Goal: Information Seeking & Learning: Learn about a topic

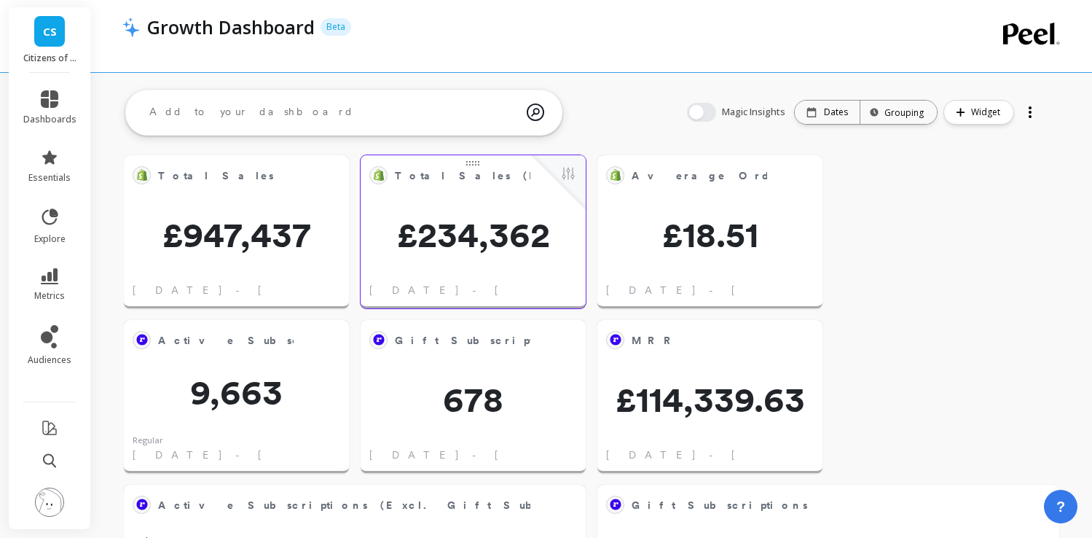
click at [475, 243] on span "£234,362" at bounding box center [473, 234] width 225 height 35
click at [530, 182] on div "Edit Widget & Insights" at bounding box center [553, 175] width 47 height 22
click at [573, 180] on button at bounding box center [567, 175] width 17 height 20
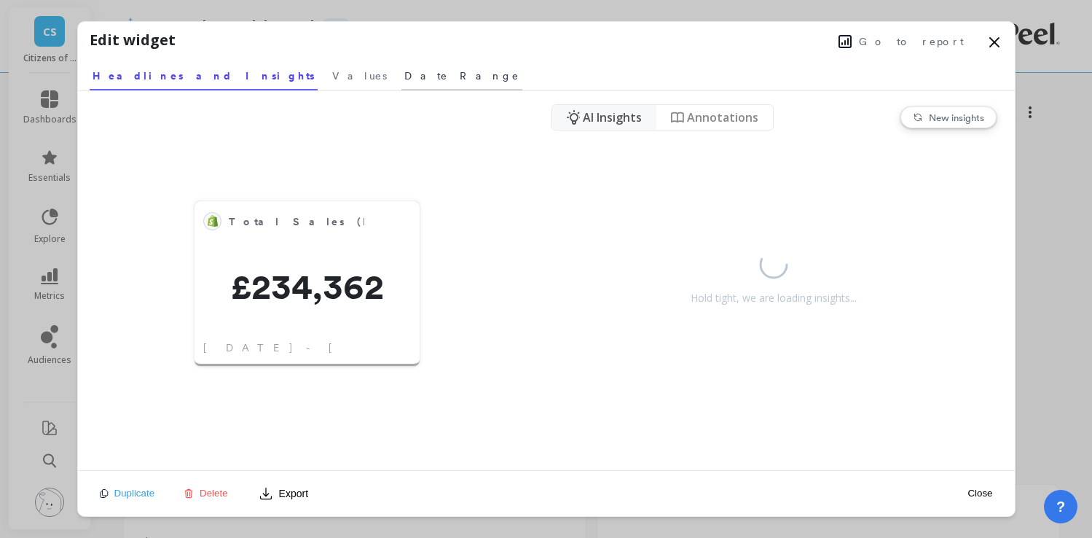
click at [404, 76] on span "Date Range" at bounding box center [461, 75] width 115 height 15
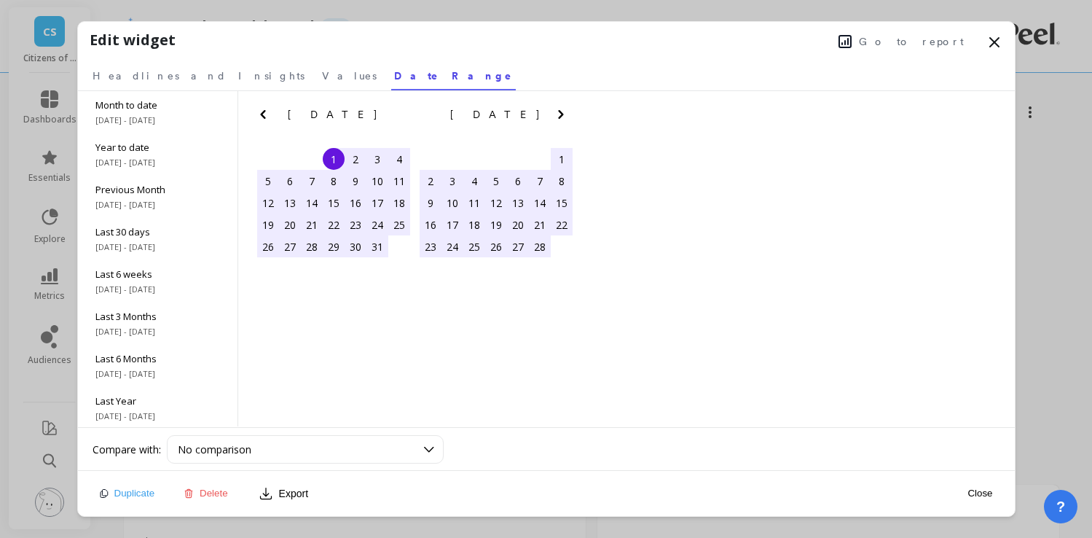
click at [248, 76] on nav "Headlines and Insights Values Date Range" at bounding box center [546, 74] width 913 height 34
click at [322, 78] on span "Values" at bounding box center [349, 75] width 55 height 15
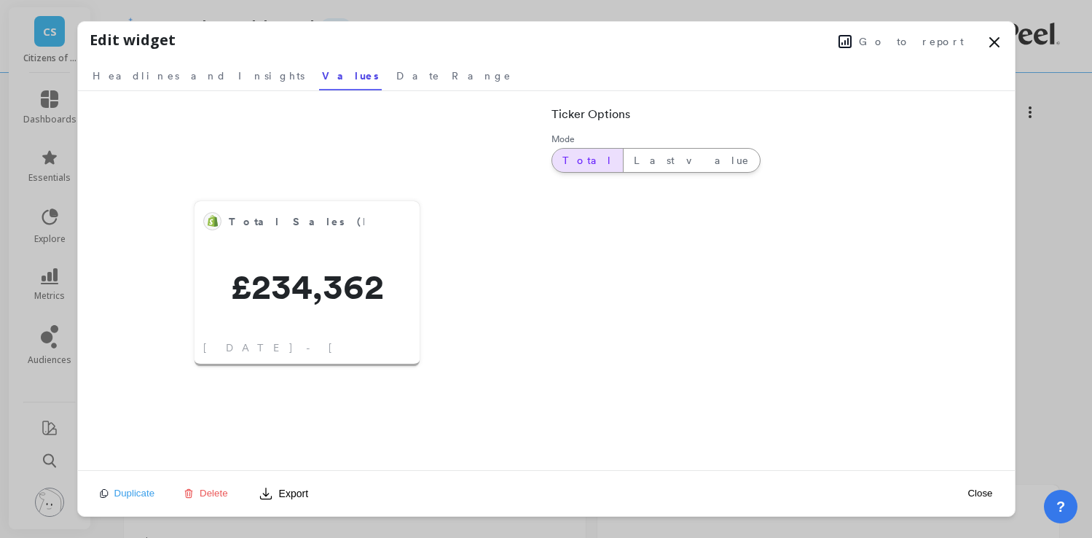
click at [916, 39] on span "Go to report" at bounding box center [911, 41] width 105 height 15
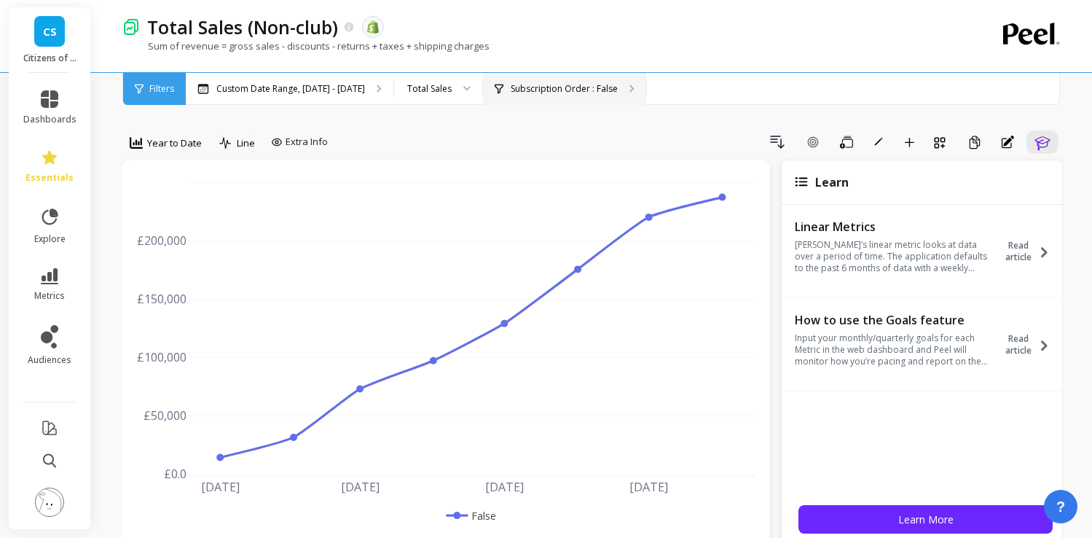
click at [549, 91] on p "Subscription Order : False" at bounding box center [564, 89] width 107 height 12
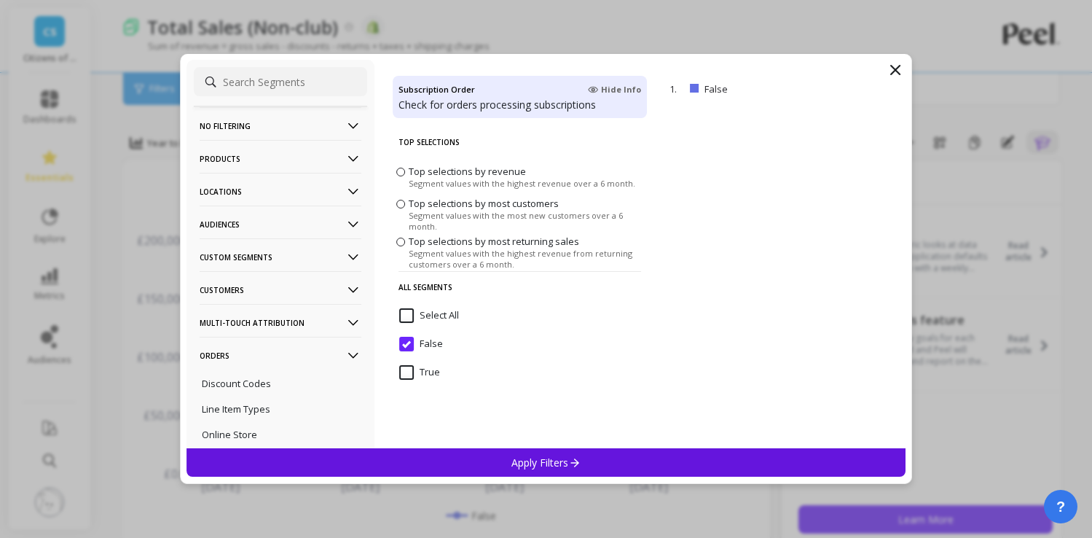
click at [892, 76] on icon at bounding box center [895, 69] width 17 height 17
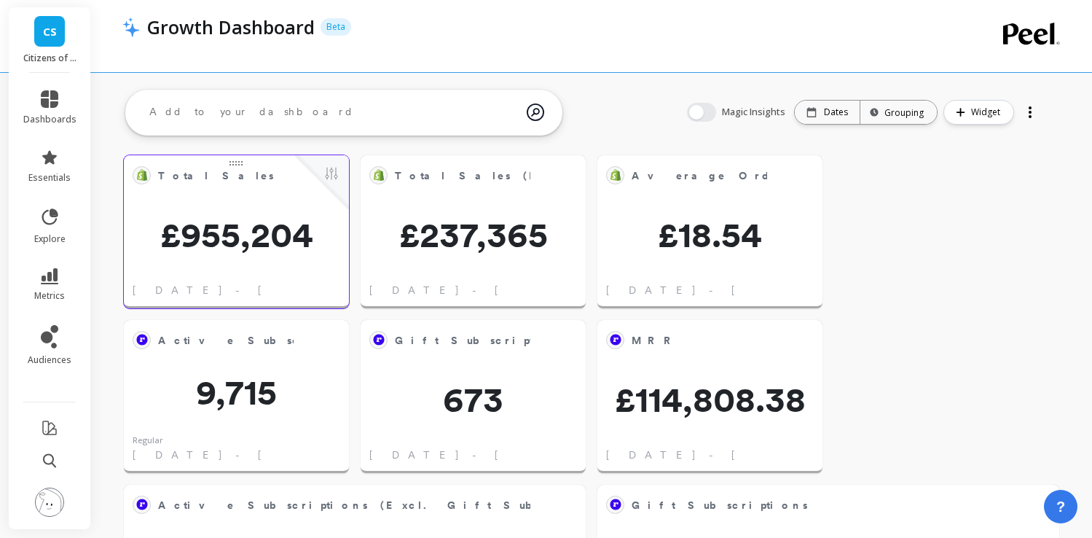
click at [289, 223] on span "£955,204" at bounding box center [236, 234] width 225 height 35
click at [329, 181] on button at bounding box center [331, 175] width 17 height 20
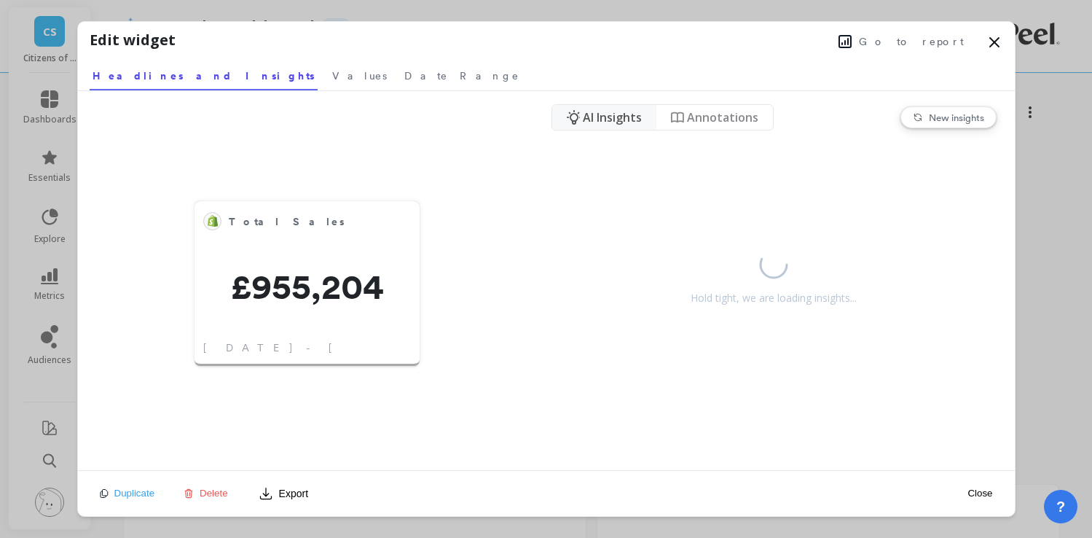
click at [928, 32] on button "Go to report" at bounding box center [901, 41] width 134 height 19
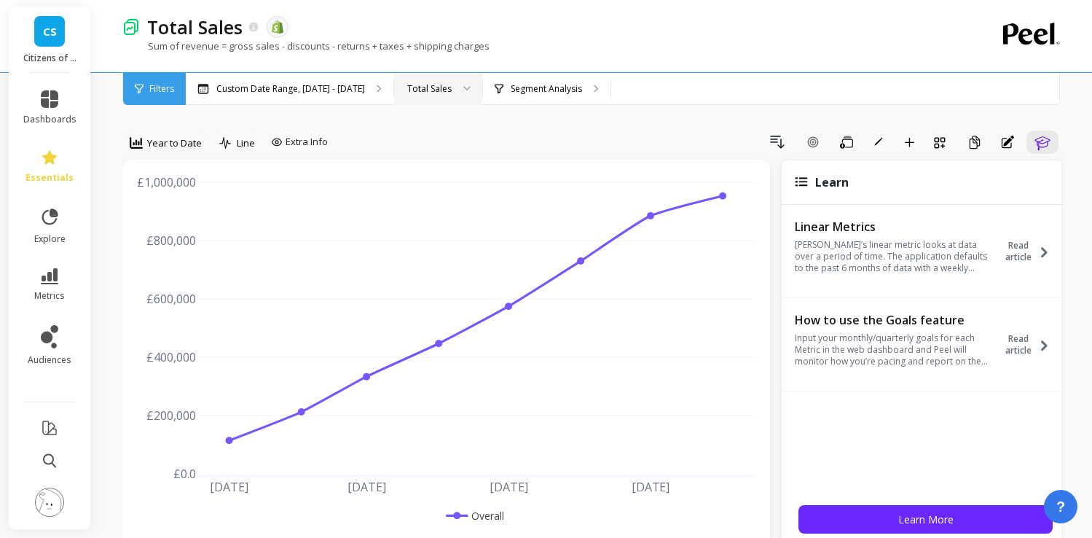
click at [422, 85] on div "Total Sales" at bounding box center [429, 89] width 44 height 14
click at [579, 135] on div "Drill Down Add Goal Save Rename Add to Dashboard Create a Copy Annotations Learn" at bounding box center [698, 141] width 729 height 23
click at [353, 97] on div "Custom Date Range, Jan 1 - Aug 13" at bounding box center [290, 89] width 208 height 32
click at [532, 89] on p "Segment Analysis" at bounding box center [546, 89] width 71 height 12
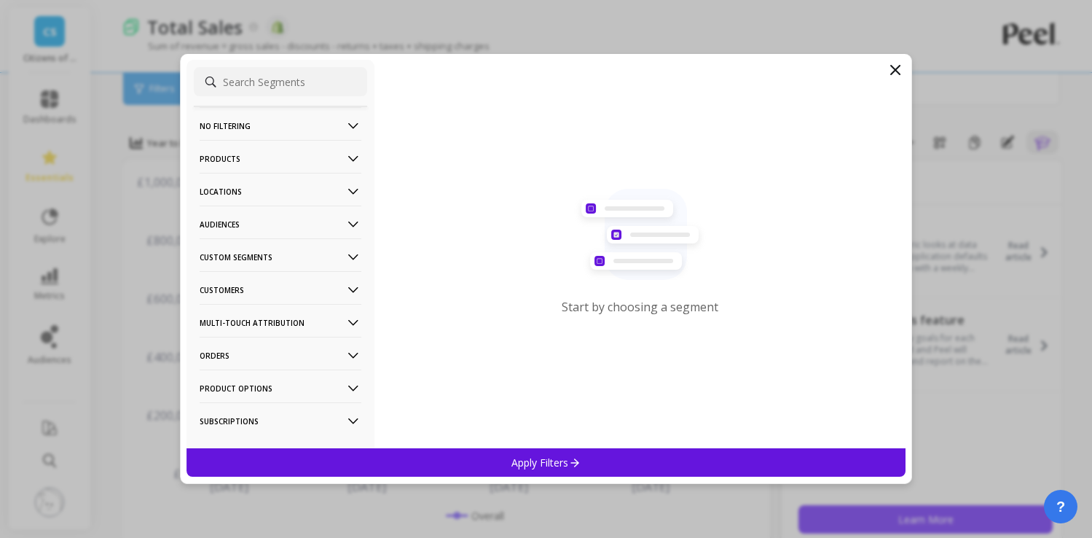
click at [895, 74] on icon at bounding box center [895, 69] width 17 height 17
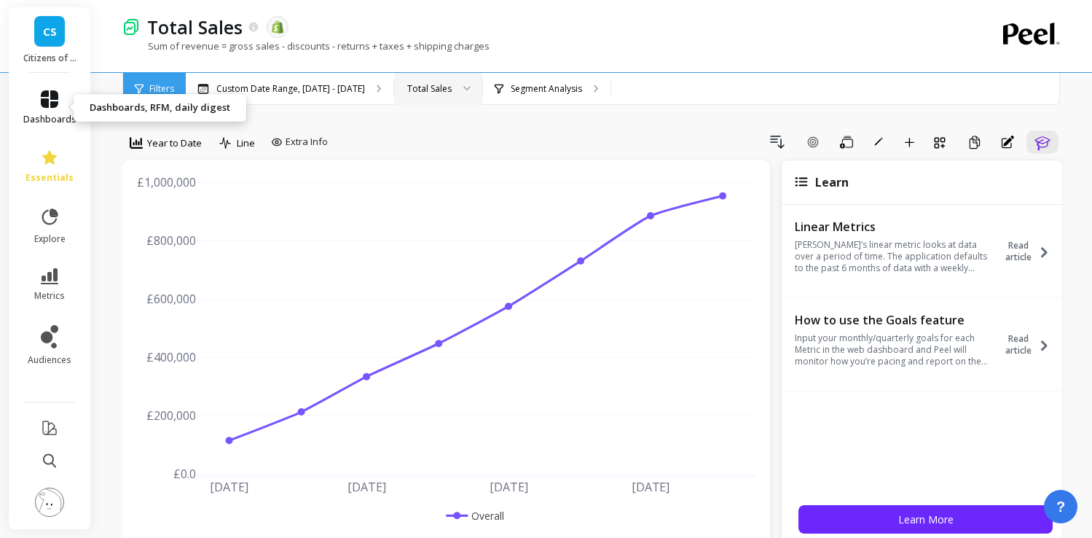
click at [50, 108] on link "dashboards" at bounding box center [49, 107] width 53 height 35
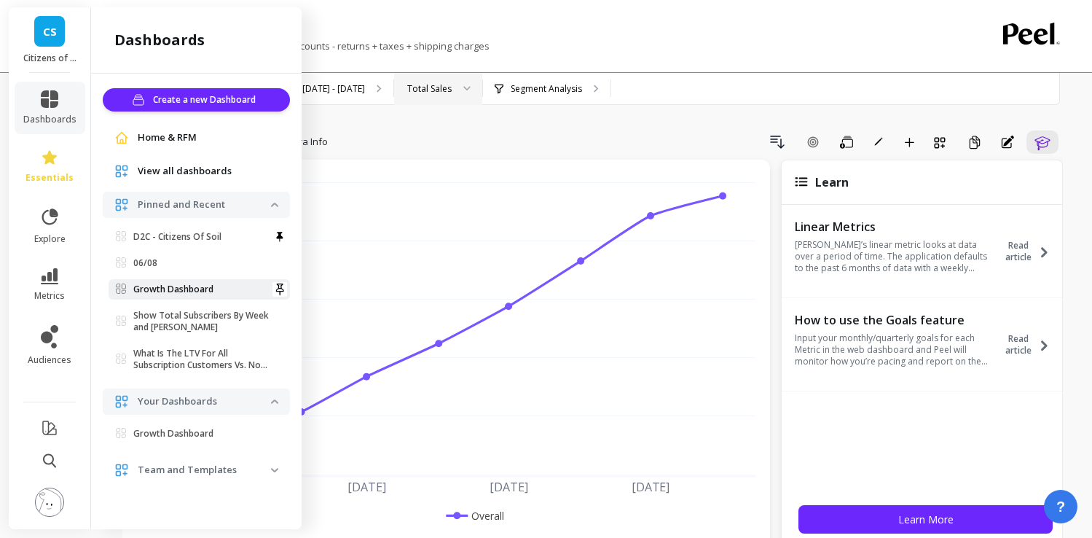
click at [157, 298] on link "Growth Dashboard" at bounding box center [199, 289] width 181 height 20
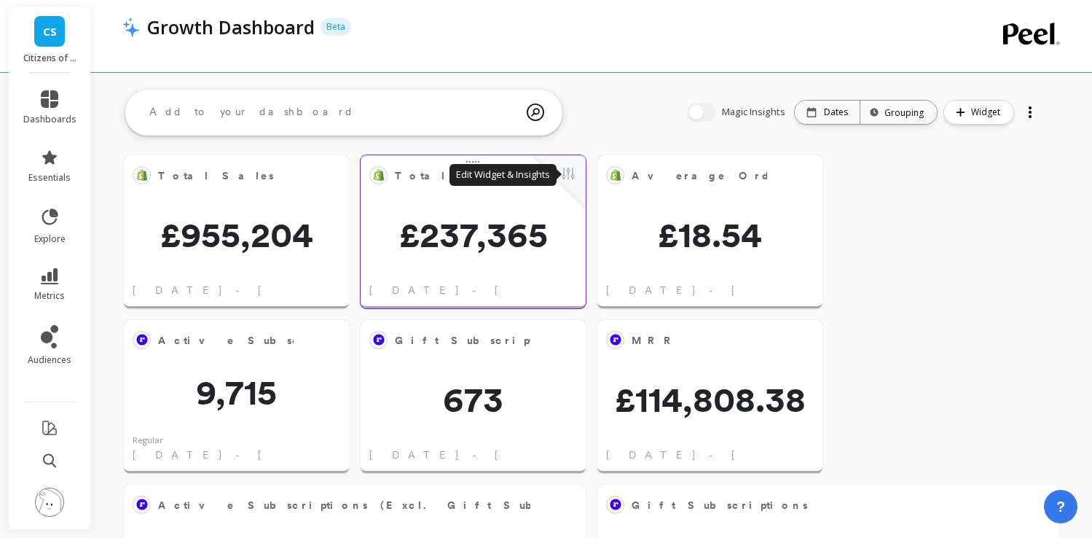
click at [570, 178] on button at bounding box center [567, 175] width 17 height 20
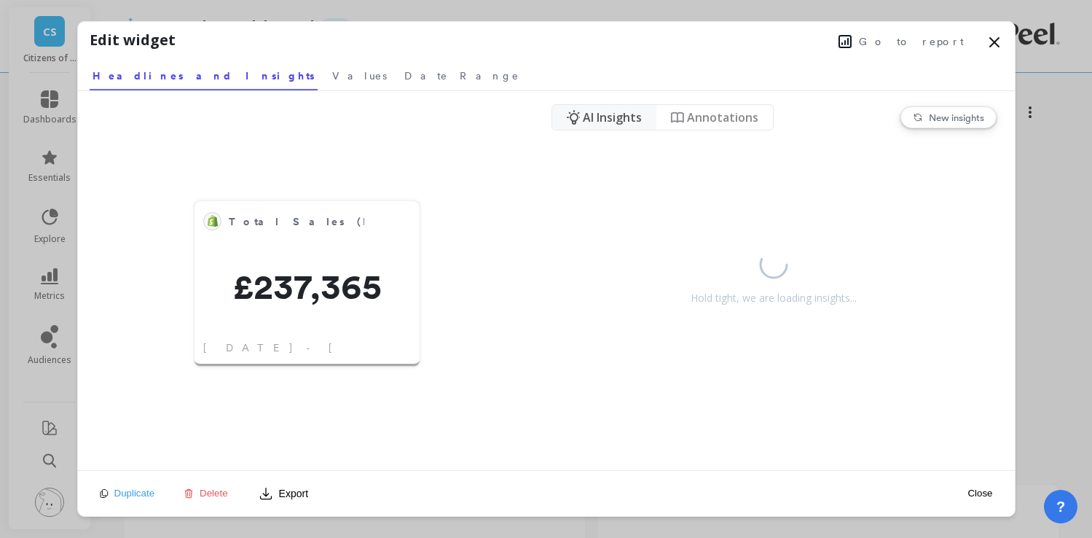
click at [919, 37] on span "Go to report" at bounding box center [911, 41] width 105 height 15
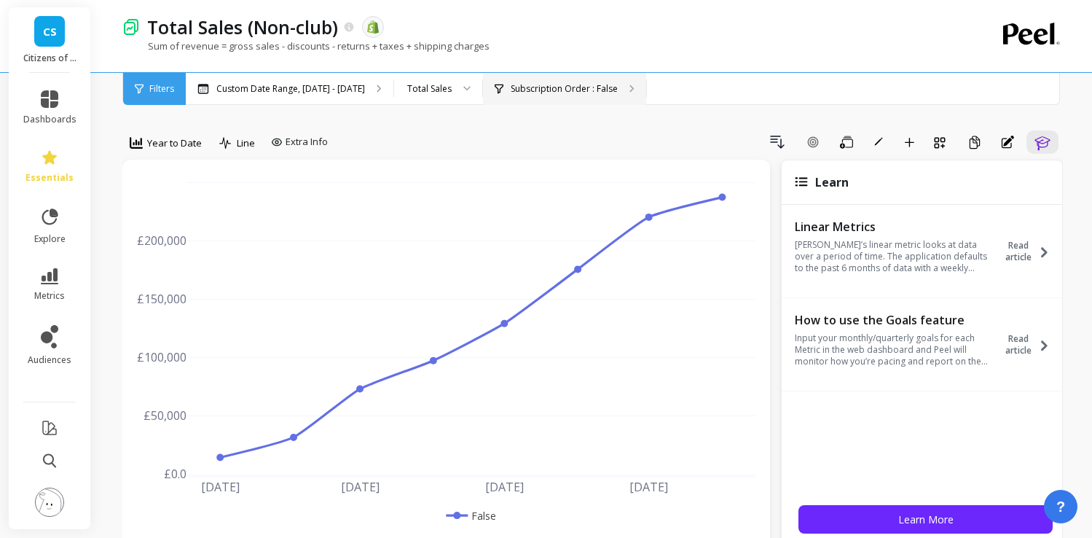
click at [538, 94] on div "Subscription Order : False" at bounding box center [564, 89] width 163 height 32
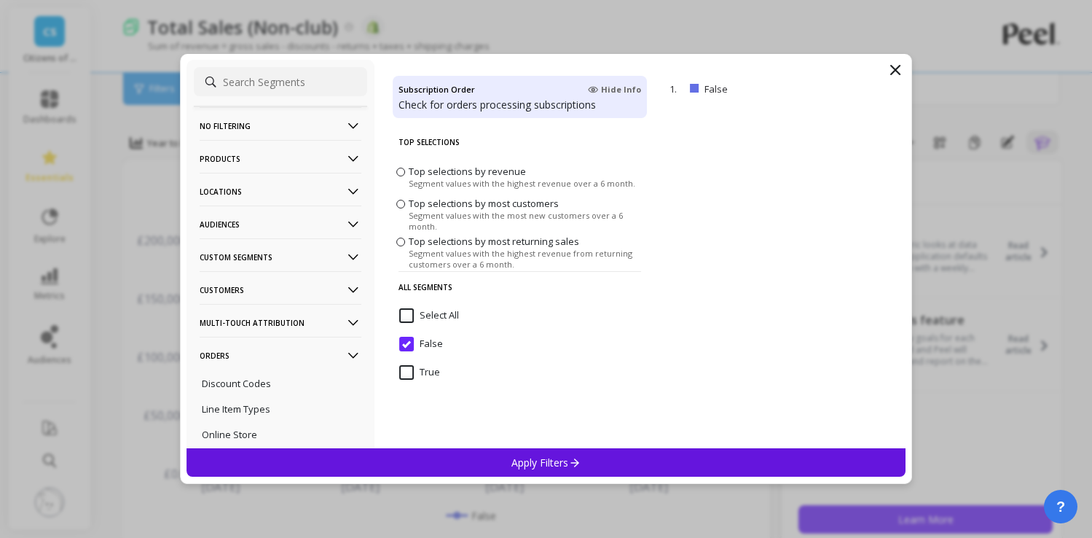
click at [903, 71] on icon at bounding box center [895, 69] width 17 height 17
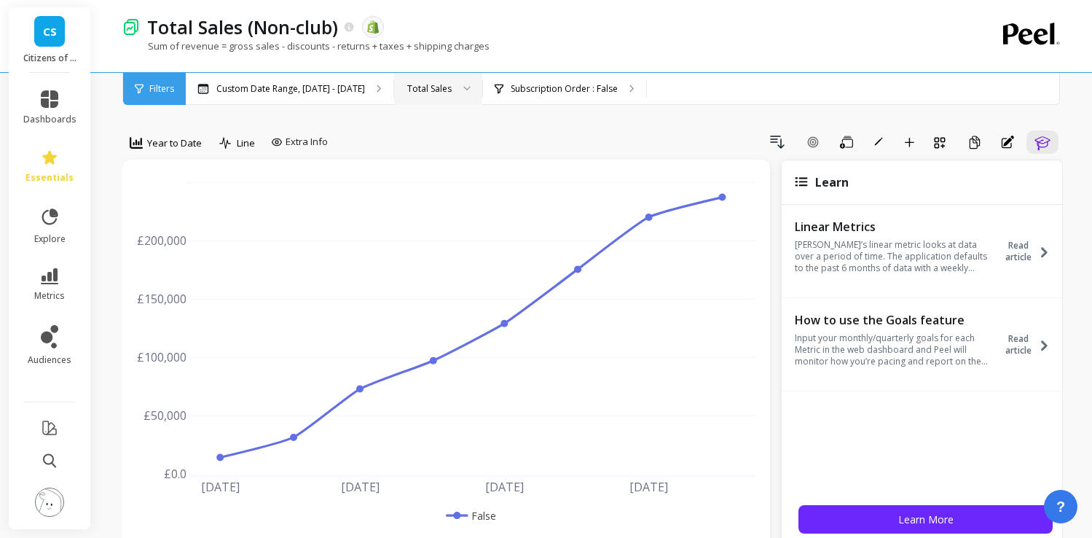
click at [441, 86] on div "Total Sales" at bounding box center [429, 89] width 44 height 14
click at [443, 174] on div "Returning Sales" at bounding box center [438, 184] width 87 height 25
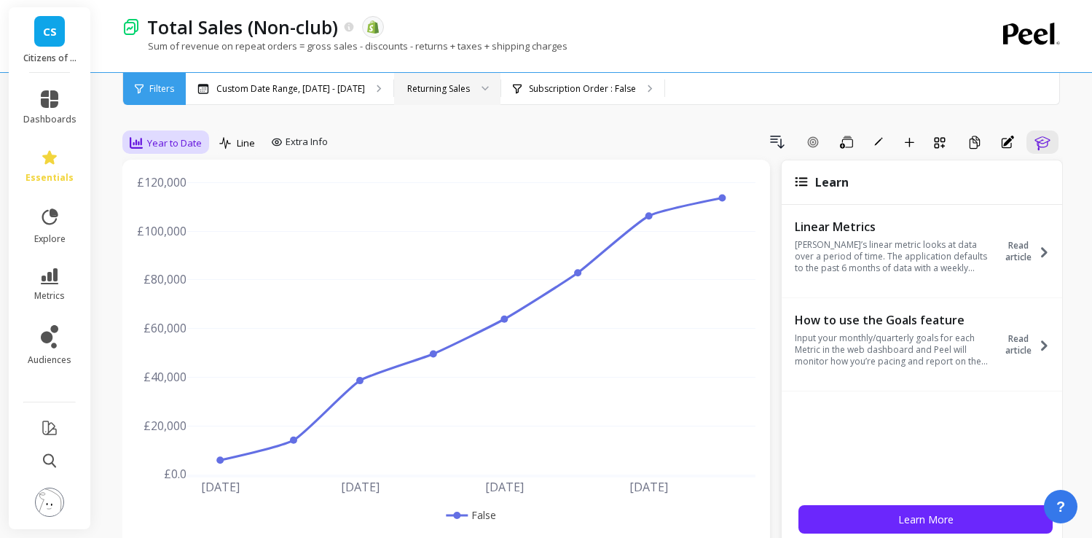
click at [174, 150] on div "Year to Date" at bounding box center [166, 142] width 72 height 17
click at [184, 267] on div "Monthly" at bounding box center [176, 258] width 101 height 25
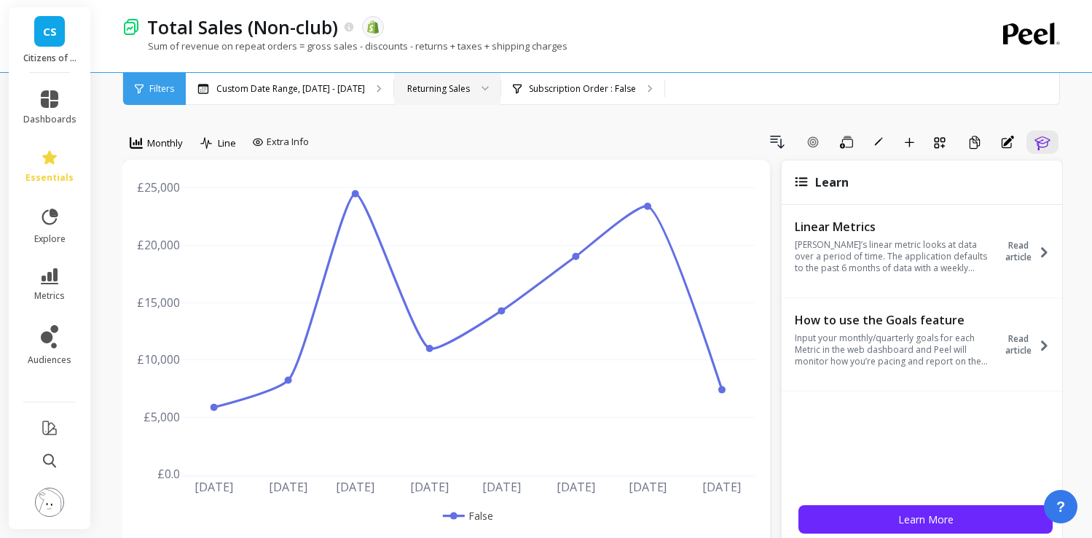
click at [432, 77] on div "Returning Sales" at bounding box center [447, 89] width 106 height 32
click at [420, 152] on div "New Sales" at bounding box center [447, 157] width 87 height 14
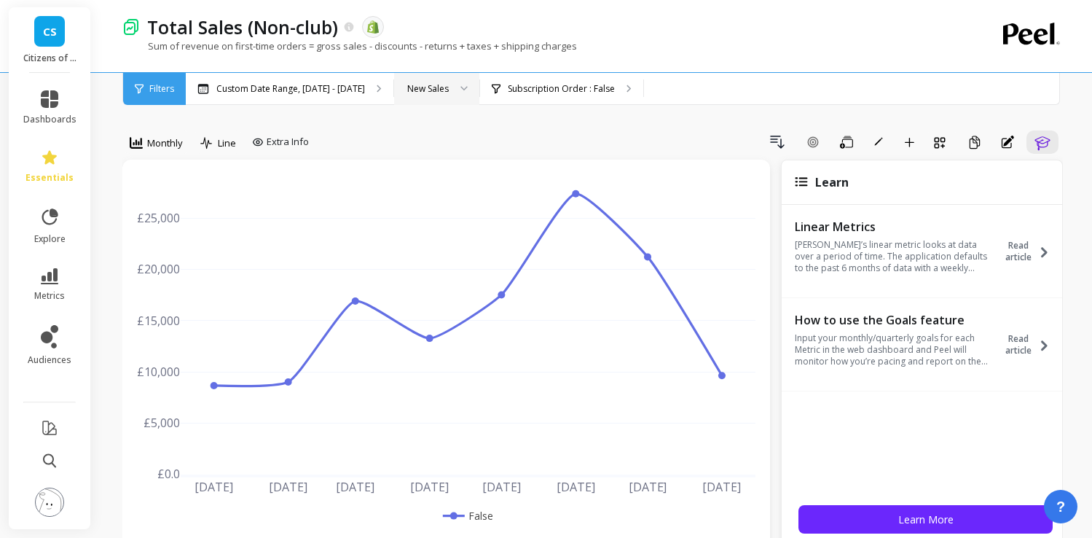
click at [460, 90] on icon at bounding box center [463, 88] width 7 height 5
click at [440, 128] on div "Total Sales" at bounding box center [437, 129] width 66 height 14
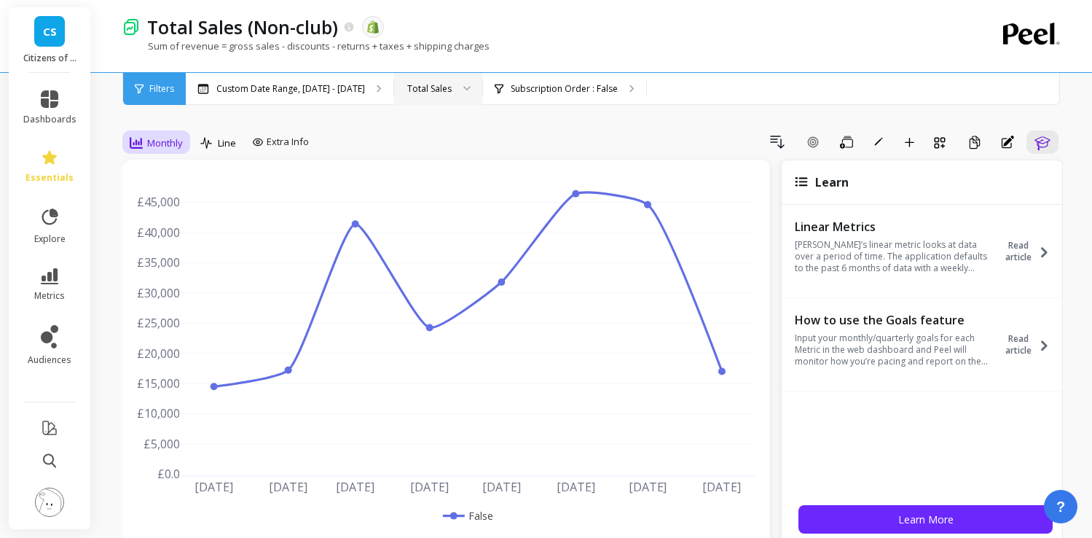
click at [155, 142] on span "Monthly" at bounding box center [165, 143] width 36 height 14
click at [162, 234] on div "Weekly" at bounding box center [176, 231] width 83 height 14
